Goal: Book appointment/travel/reservation

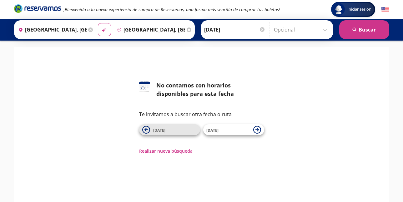
click at [145, 128] on icon at bounding box center [146, 130] width 8 height 8
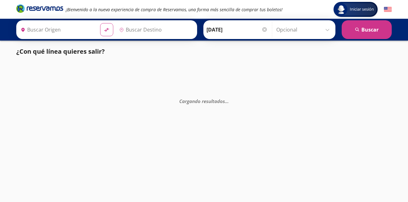
type input "[GEOGRAPHIC_DATA], [GEOGRAPHIC_DATA]"
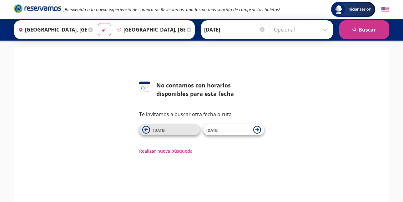
click at [148, 131] on icon at bounding box center [146, 130] width 8 height 8
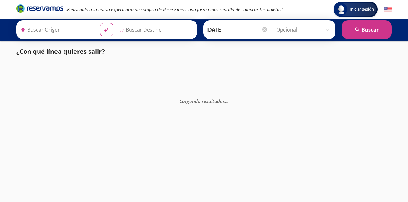
type input "[GEOGRAPHIC_DATA], [GEOGRAPHIC_DATA]"
